Goal: Obtain resource: Download file/media

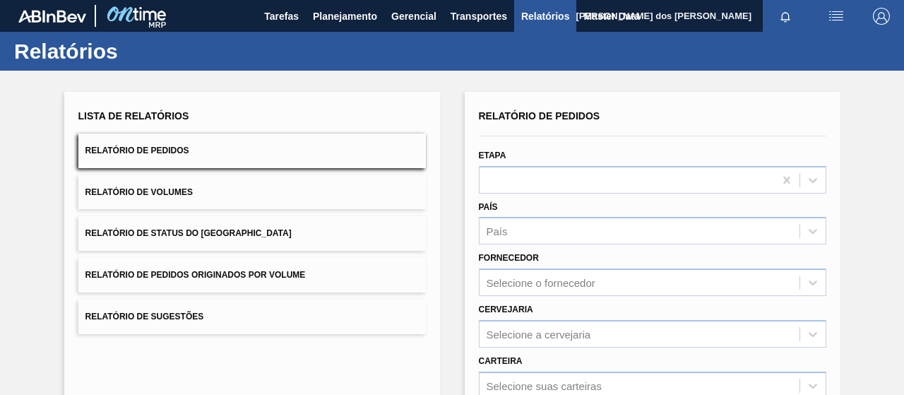
scroll to position [257, 0]
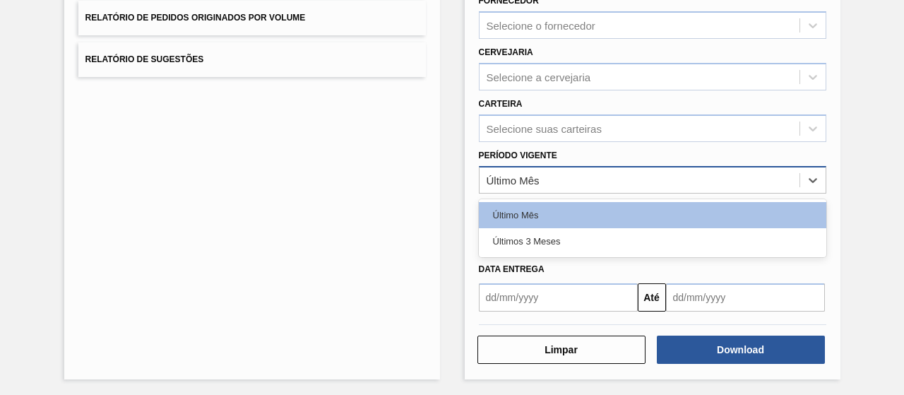
click at [551, 182] on div "Último Mês" at bounding box center [640, 180] width 320 height 20
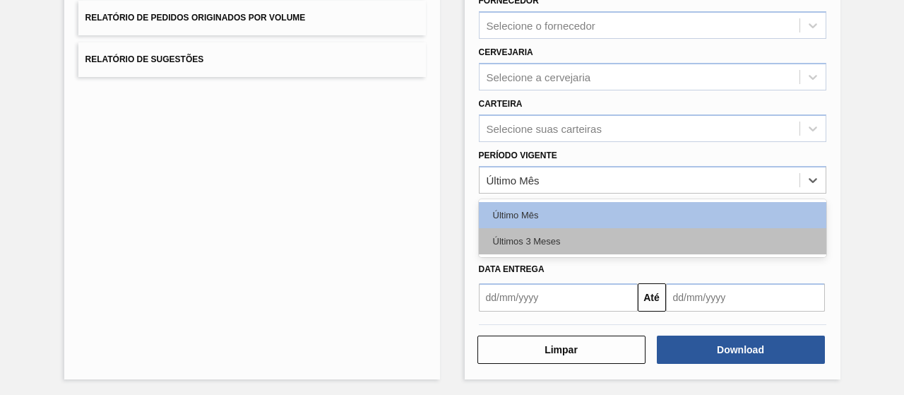
click at [530, 232] on div "Últimos 3 Meses" at bounding box center [653, 241] width 348 height 26
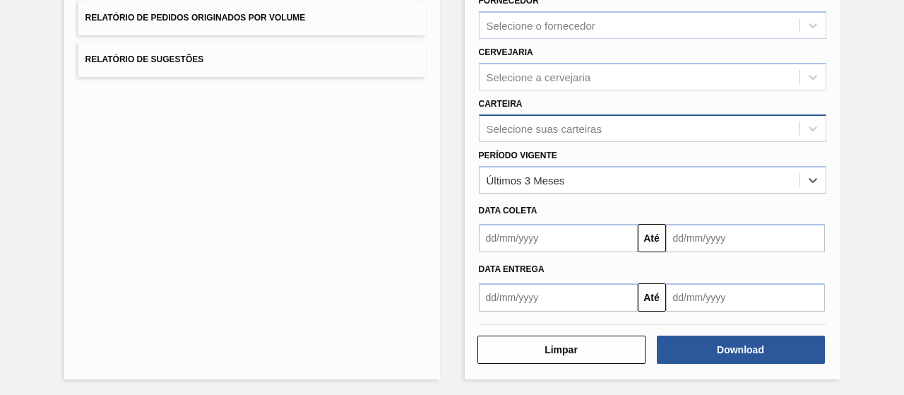
click at [540, 139] on div "Selecione suas carteiras" at bounding box center [653, 128] width 348 height 28
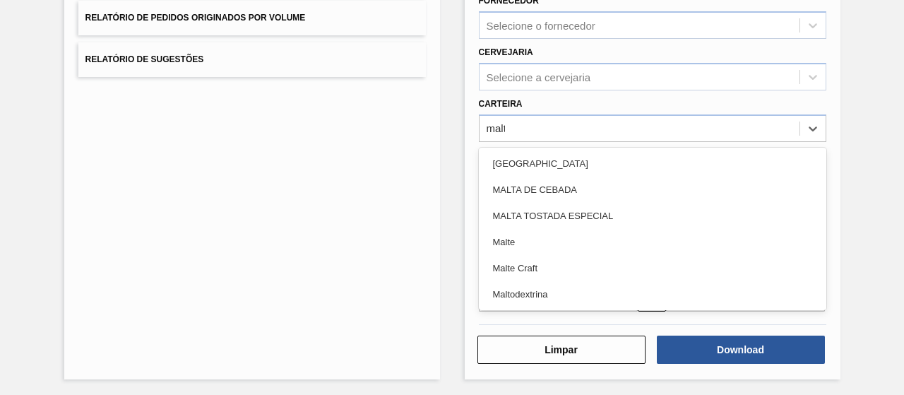
type input "malte"
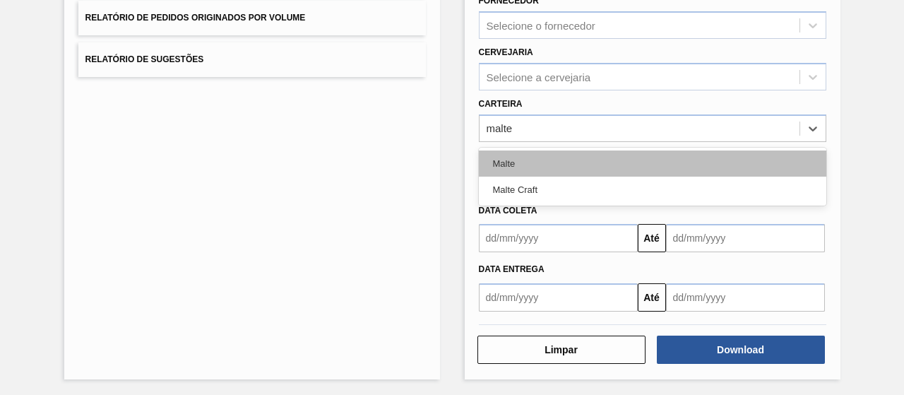
click at [511, 167] on div "Malte" at bounding box center [653, 163] width 348 height 26
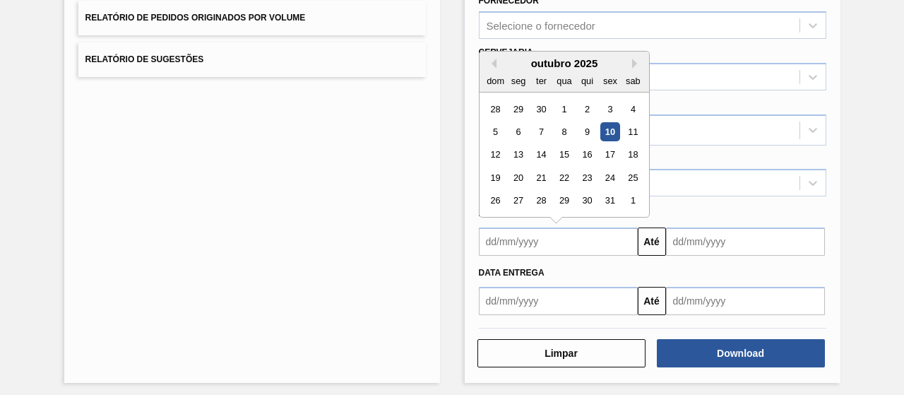
click at [569, 245] on input "text" at bounding box center [558, 241] width 159 height 28
click at [492, 66] on div "outubro 2025" at bounding box center [565, 63] width 170 height 12
click at [493, 59] on button "Previous Month" at bounding box center [492, 64] width 10 height 10
click at [523, 104] on div "1" at bounding box center [518, 109] width 19 height 19
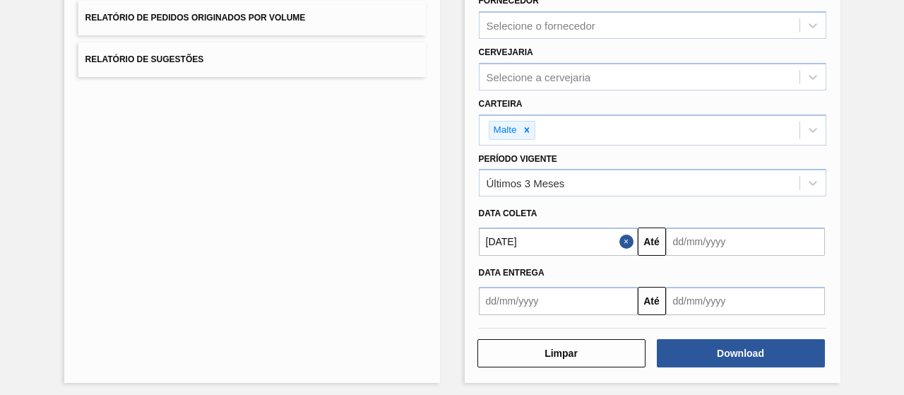
type input "[DATE]"
click at [754, 245] on input "text" at bounding box center [745, 241] width 159 height 28
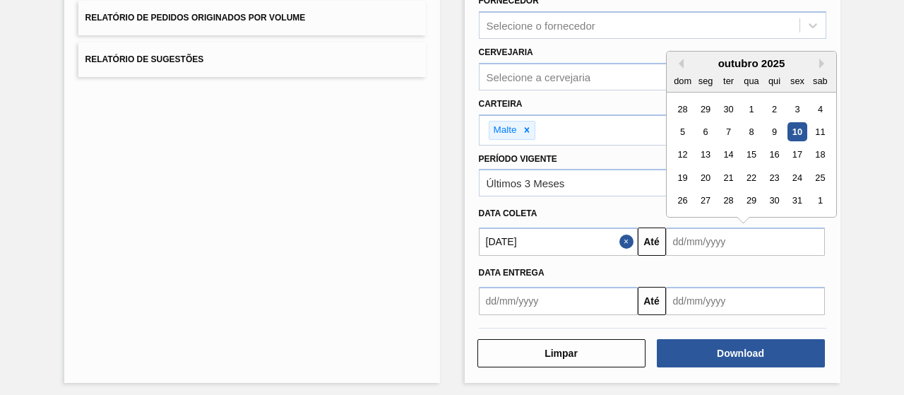
click at [794, 132] on div "10" at bounding box center [797, 131] width 19 height 19
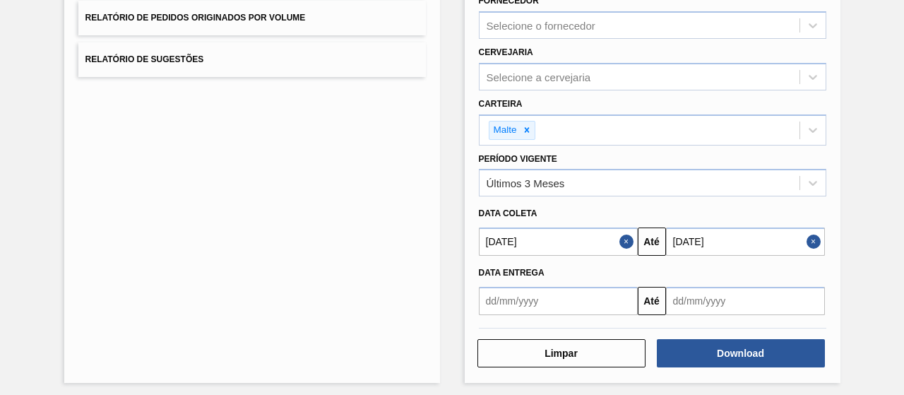
type input "[DATE]"
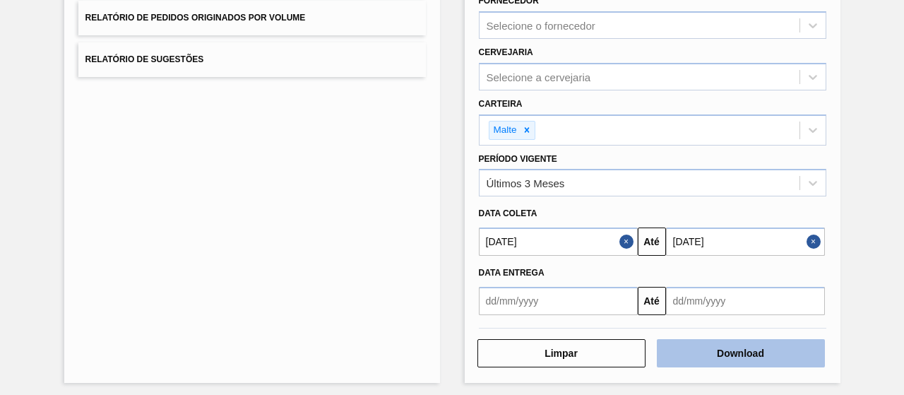
click at [733, 348] on button "Download" at bounding box center [741, 353] width 168 height 28
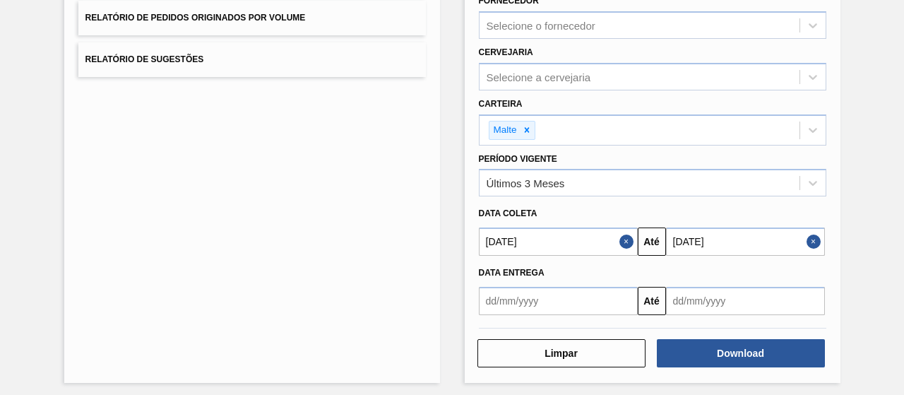
click at [623, 235] on button "Close" at bounding box center [628, 241] width 18 height 28
click at [602, 241] on input "text" at bounding box center [558, 241] width 159 height 28
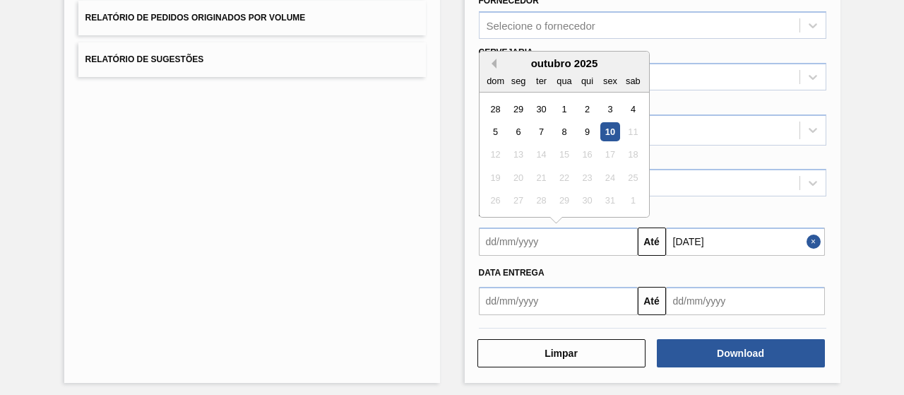
click at [492, 63] on button "Previous Month" at bounding box center [492, 64] width 10 height 10
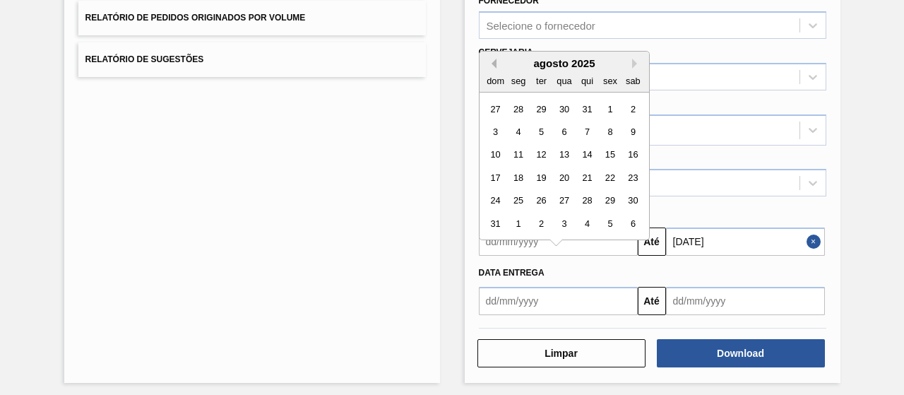
click at [492, 59] on button "Previous Month" at bounding box center [492, 64] width 10 height 10
click at [538, 107] on div "1" at bounding box center [540, 109] width 19 height 19
type input "01/07/2025"
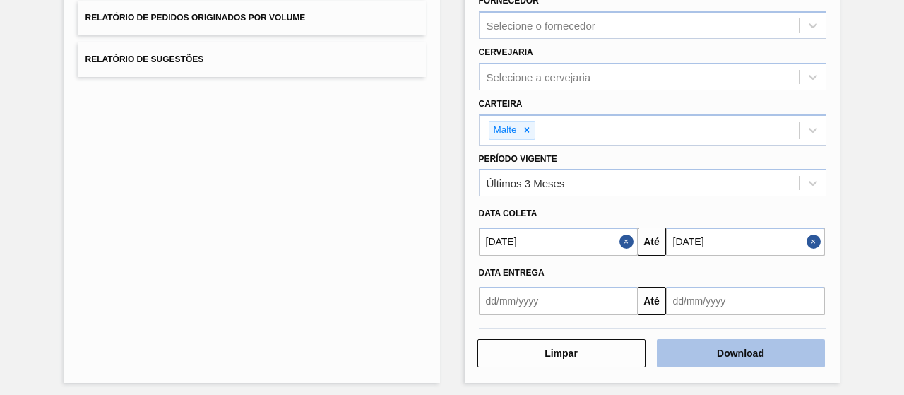
click at [708, 340] on button "Download" at bounding box center [741, 353] width 168 height 28
